Goal: Check status: Check status

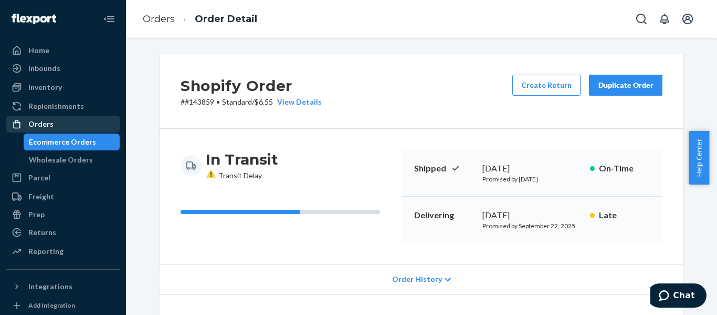
scroll to position [158, 0]
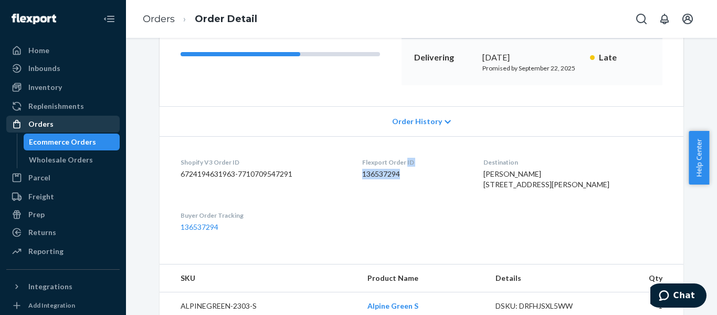
click at [36, 123] on div "Orders" at bounding box center [40, 124] width 25 height 11
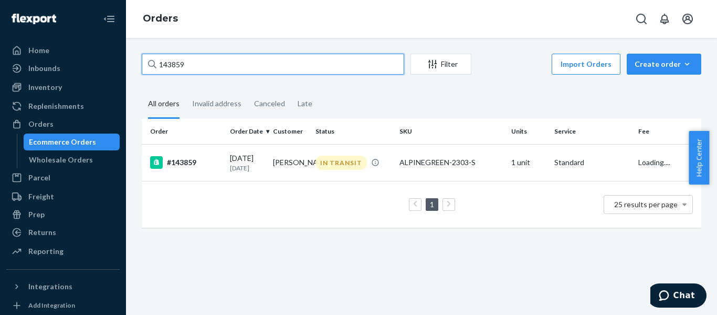
drag, startPoint x: 258, startPoint y: 61, endPoint x: 143, endPoint y: 55, distance: 114.6
click at [143, 56] on input "143859" at bounding box center [273, 64] width 263 height 21
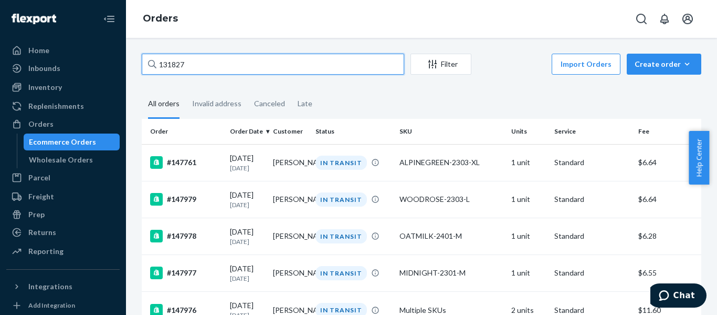
click at [233, 64] on input "131827" at bounding box center [273, 64] width 263 height 21
drag, startPoint x: 222, startPoint y: 58, endPoint x: 120, endPoint y: 54, distance: 101.4
click at [120, 54] on div "Home Inbounds Shipping Plans Problems Inventory Products Replenishments Orders …" at bounding box center [358, 157] width 717 height 315
drag, startPoint x: 214, startPoint y: 66, endPoint x: 150, endPoint y: 58, distance: 64.6
click at [150, 58] on div "131827" at bounding box center [273, 64] width 263 height 21
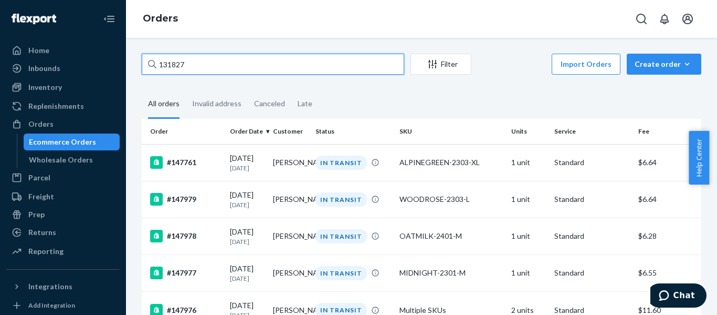
paste input "[PERSON_NAME]"
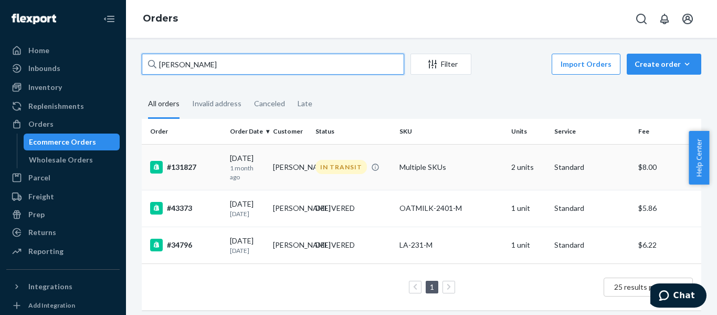
type input "[PERSON_NAME]"
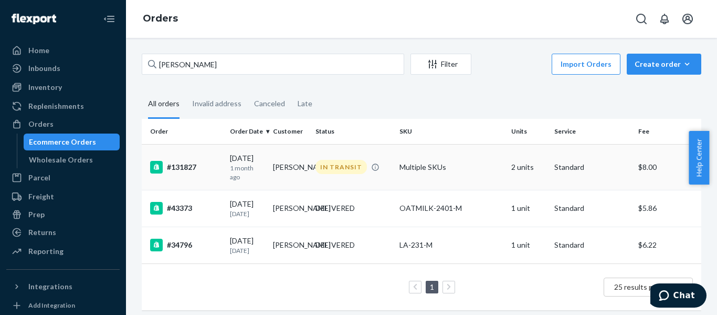
click at [195, 169] on div "#131827" at bounding box center [185, 167] width 71 height 13
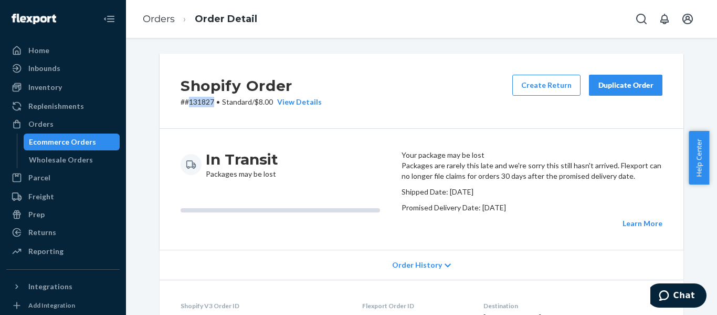
drag, startPoint x: 211, startPoint y: 98, endPoint x: 184, endPoint y: 99, distance: 26.8
click at [184, 99] on p "# #131827 • Standard / $8.00 View Details" at bounding box center [251, 102] width 141 height 11
copy p "131827"
